Goal: Find specific page/section: Find specific page/section

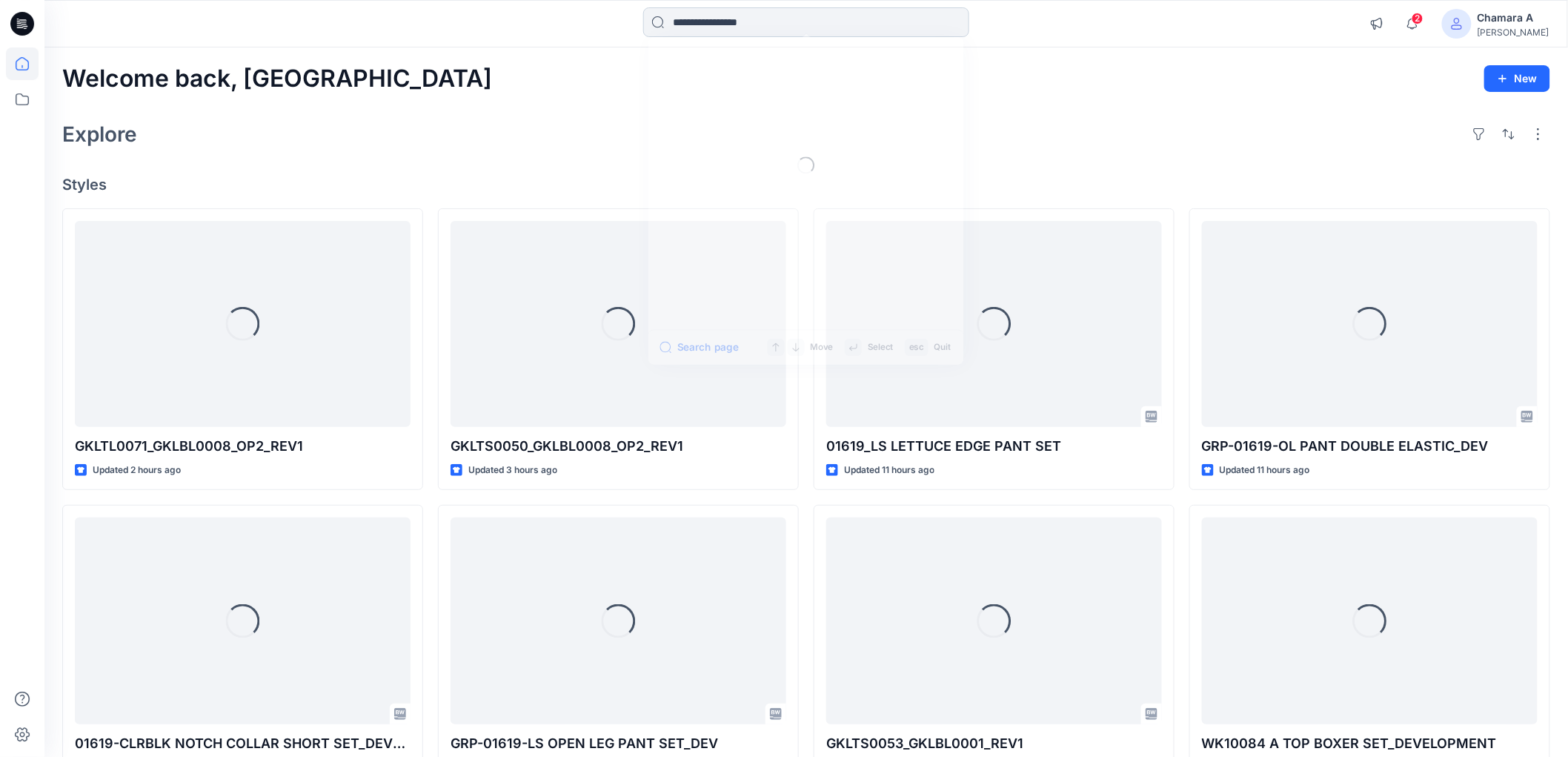
click at [747, 16] on input at bounding box center [806, 22] width 326 height 30
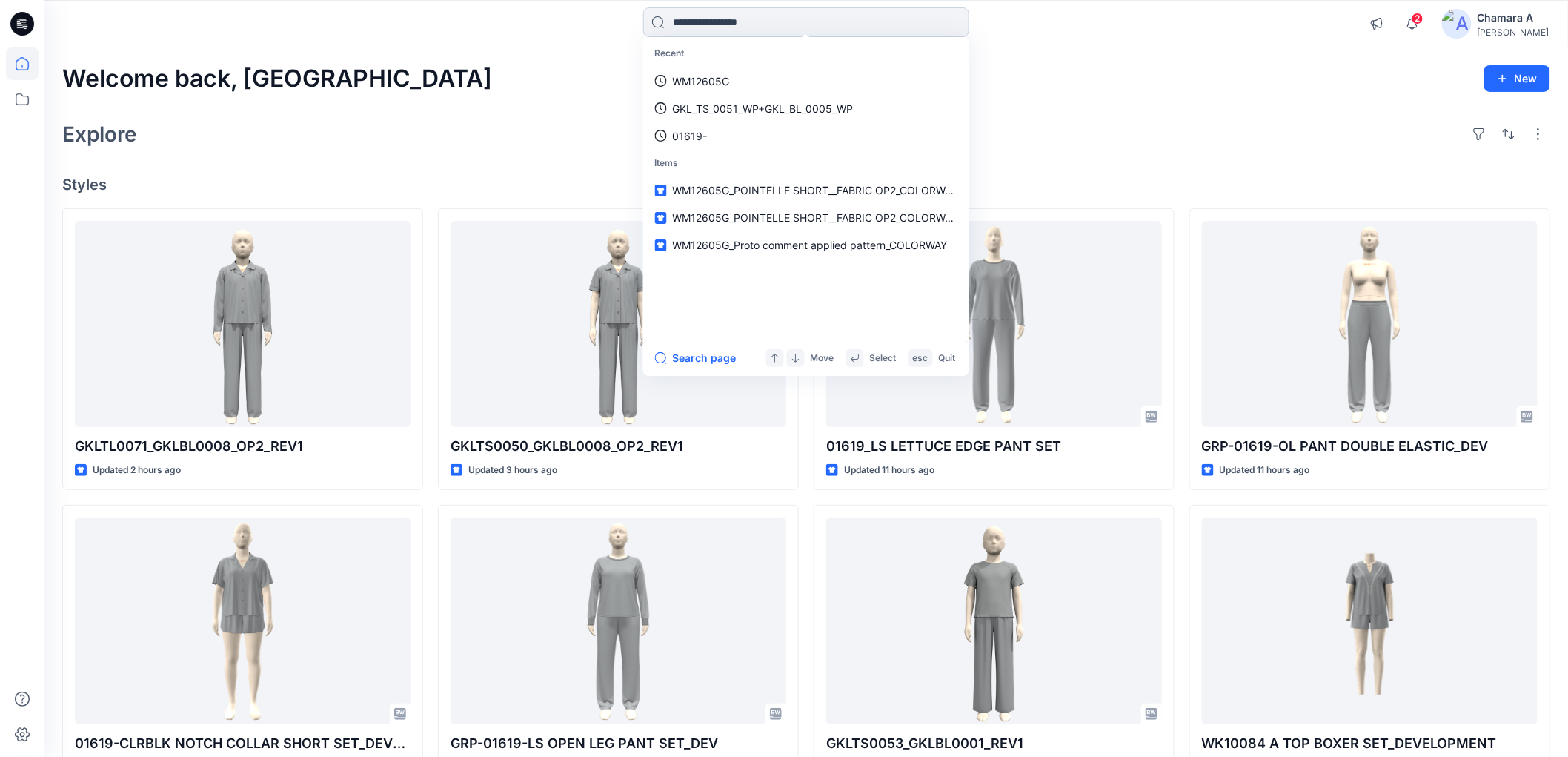
paste input "********"
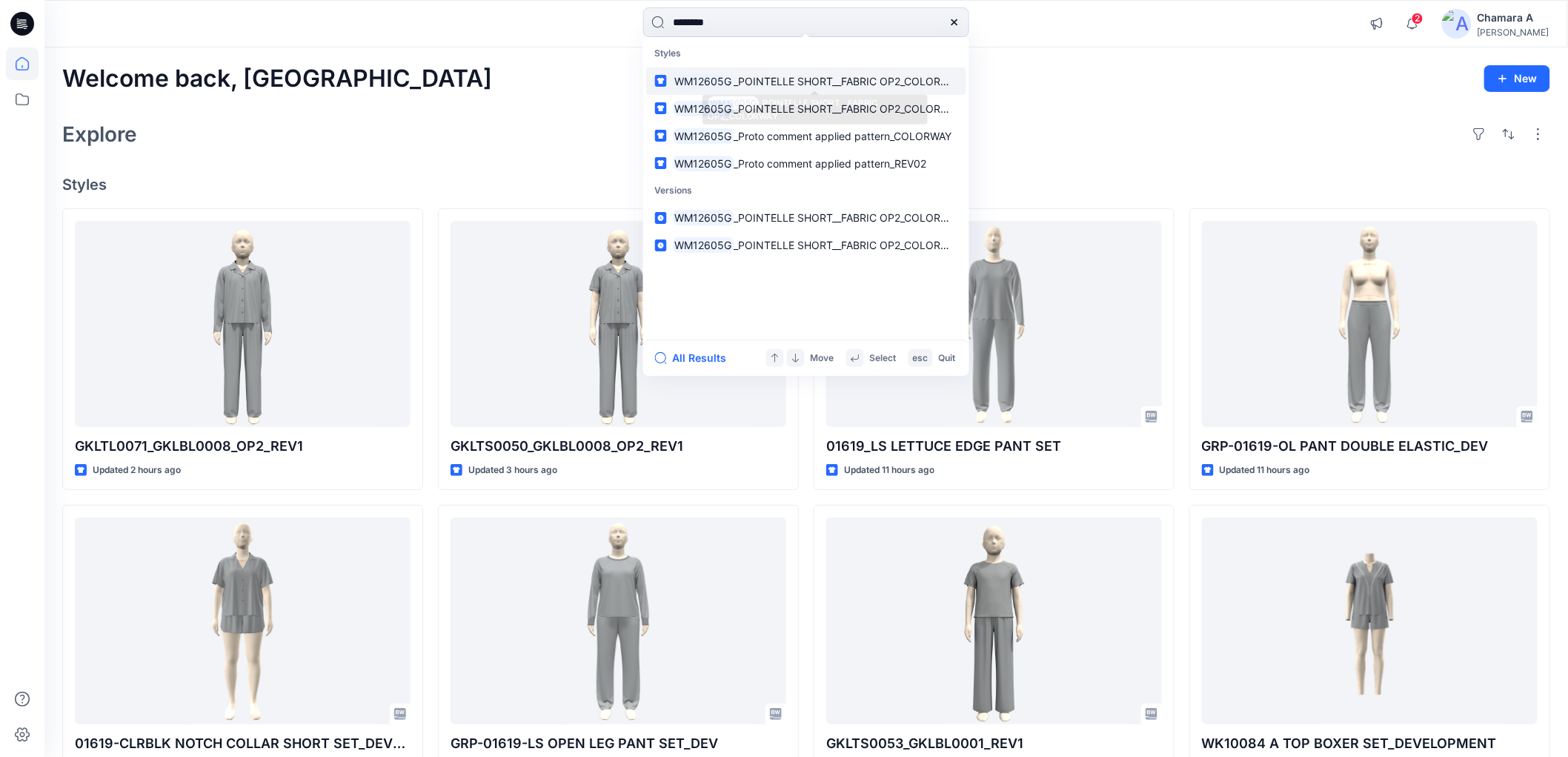
type input "********"
